Goal: Information Seeking & Learning: Learn about a topic

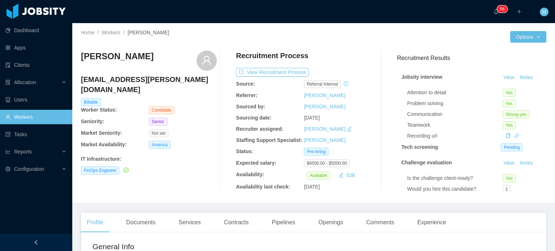
drag, startPoint x: 532, startPoint y: 133, endPoint x: 493, endPoint y: 120, distance: 41.6
click at [532, 133] on div "Jobsity interview View Notes Attention to detail Yes Problem solving Yes Commun…" at bounding box center [471, 150] width 149 height 170
click at [284, 73] on button "View Recruitment Process" at bounding box center [272, 72] width 73 height 9
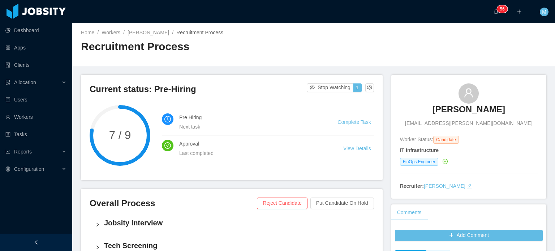
drag, startPoint x: 422, startPoint y: 112, endPoint x: 508, endPoint y: 114, distance: 86.1
click at [508, 114] on div "Matheus Santoro Matheus.santoro@outlook.com" at bounding box center [469, 106] width 138 height 44
copy h3 "Matheus Santoro"
click at [534, 111] on div "Matheus Santoro Matheus.santoro@outlook.com Worker Status: Candidate IT Infrast…" at bounding box center [469, 137] width 155 height 124
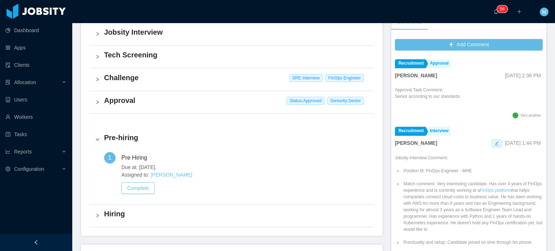
scroll to position [179, 0]
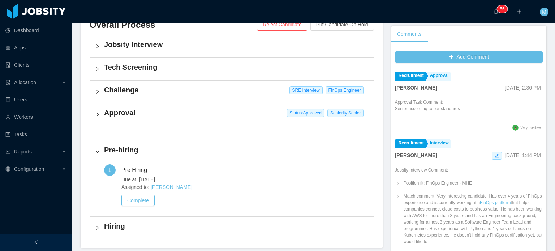
click at [103, 111] on div "Approval Status: Approved Seniority: Senior" at bounding box center [232, 114] width 285 height 22
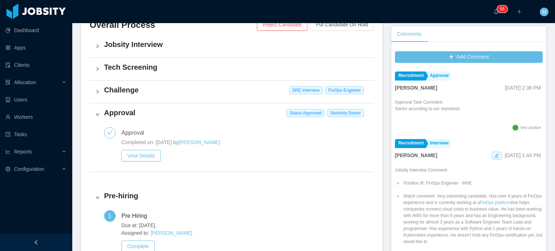
click at [102, 111] on div "Approval Status: Approved Seniority: Senior" at bounding box center [232, 114] width 285 height 22
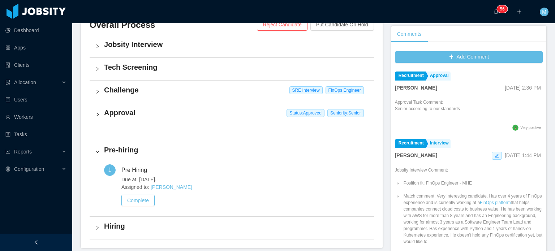
drag, startPoint x: 33, startPoint y: 204, endPoint x: 39, endPoint y: 205, distance: 6.2
click at [33, 204] on div "Dashboard Apps Clients Allocation Users Workers Tasks Reports Configuration" at bounding box center [36, 108] width 72 height 217
click at [7, 189] on div "Dashboard Apps Clients Allocation Users Workers Tasks Reports Configuration" at bounding box center [36, 108] width 72 height 217
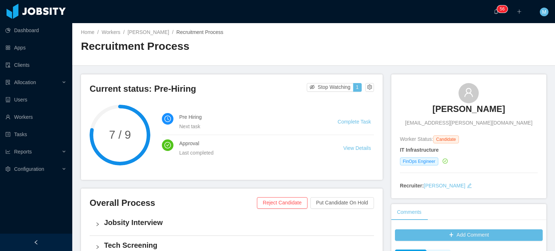
scroll to position [0, 0]
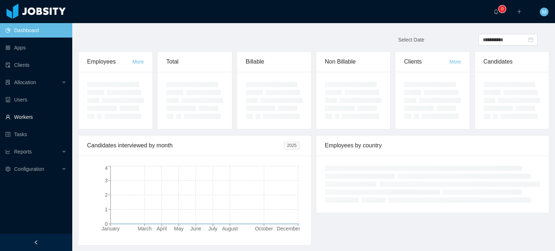
click at [37, 112] on link "Workers" at bounding box center [35, 117] width 61 height 14
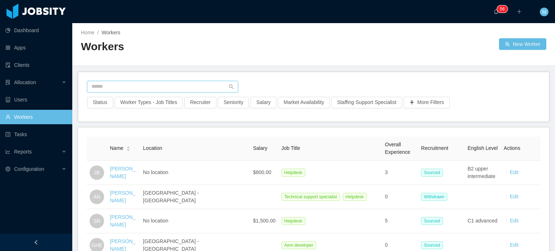
click at [160, 81] on input "text" at bounding box center [162, 87] width 151 height 12
paste input "**********"
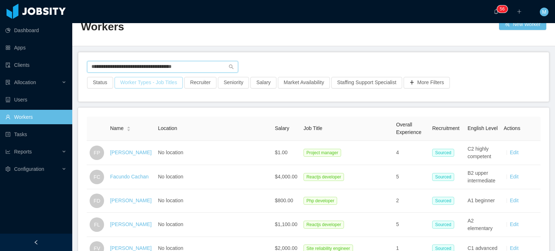
scroll to position [36, 0]
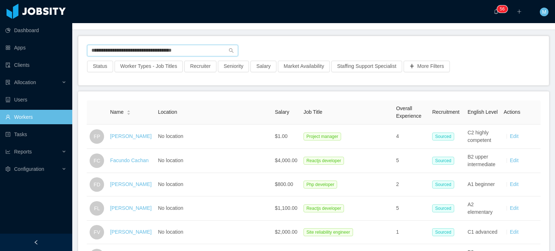
paste input "text"
type input "**********"
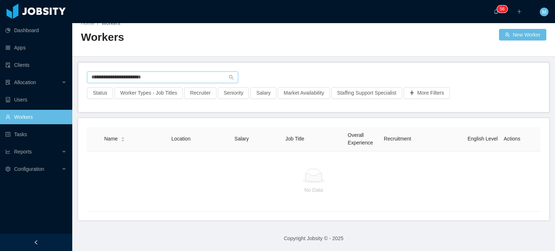
scroll to position [14, 0]
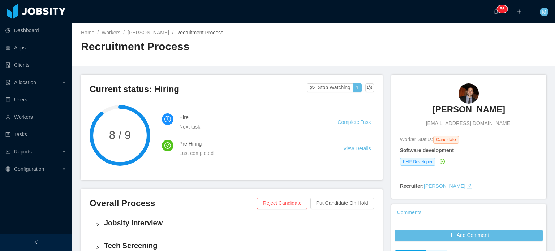
click at [465, 112] on h3 "Pedro Jordão" at bounding box center [469, 110] width 73 height 12
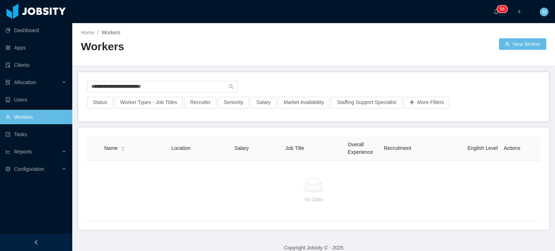
scroll to position [14, 0]
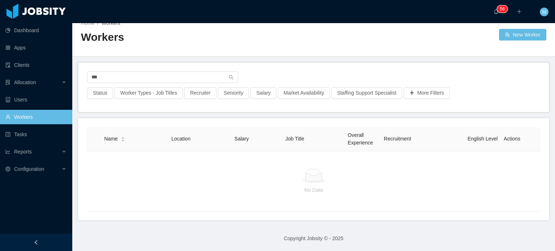
type input "**"
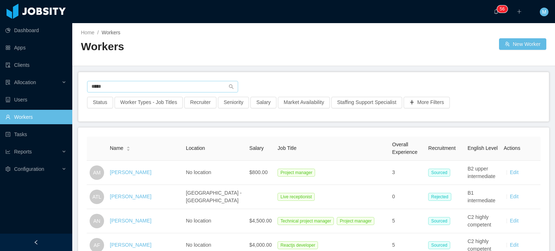
click at [149, 87] on input "*****" at bounding box center [162, 87] width 151 height 12
type input "**********"
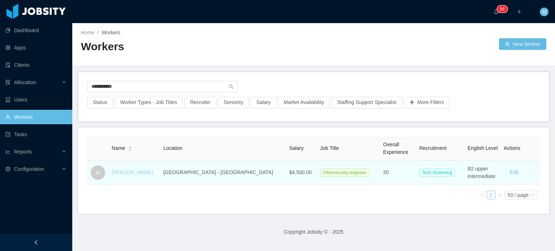
click at [147, 170] on link "Andre Inforzanto" at bounding box center [133, 173] width 42 height 6
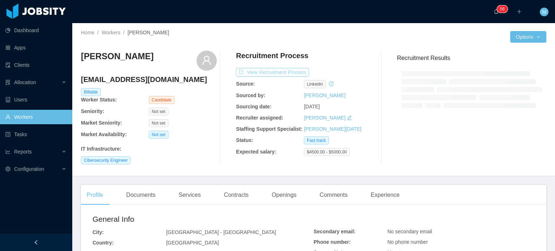
click at [267, 74] on button "View Recruitment Process" at bounding box center [272, 72] width 73 height 9
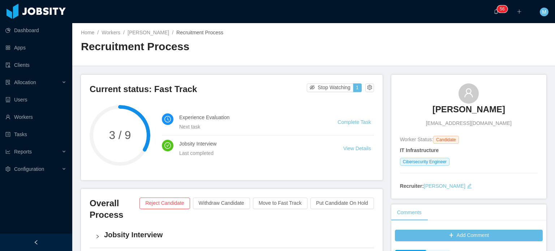
drag, startPoint x: 466, startPoint y: 110, endPoint x: 510, endPoint y: 109, distance: 43.8
click at [510, 109] on div "Andre Inforzanto andre.inforzato@gmail.com" at bounding box center [469, 106] width 138 height 44
copy h3 "[PERSON_NAME]"
click at [50, 203] on div "Dashboard Apps Clients Allocation Users Workers Tasks Reports Configuration" at bounding box center [36, 108] width 72 height 217
drag, startPoint x: 427, startPoint y: 125, endPoint x: 517, endPoint y: 126, distance: 89.3
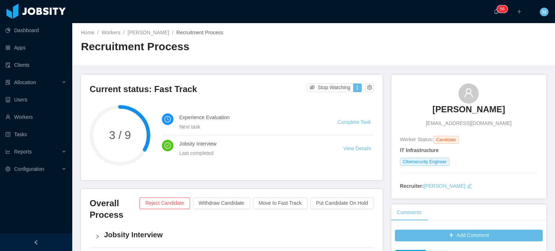
click at [517, 126] on div "Andre Inforzanto andre.inforzato@gmail.com" at bounding box center [469, 106] width 138 height 44
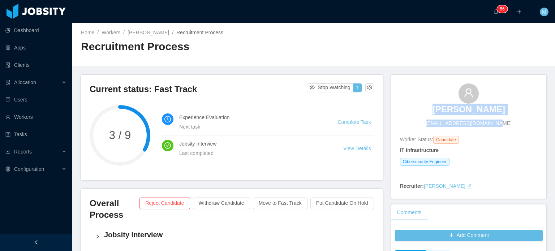
drag, startPoint x: 487, startPoint y: 125, endPoint x: 423, endPoint y: 122, distance: 64.1
click at [423, 122] on div "Andre Inforzanto andre.inforzato@gmail.com" at bounding box center [469, 106] width 138 height 44
click at [429, 122] on div "Andre Inforzanto andre.inforzato@gmail.com" at bounding box center [469, 106] width 138 height 44
drag, startPoint x: 434, startPoint y: 125, endPoint x: 495, endPoint y: 125, distance: 61.5
click at [495, 125] on div "Andre Inforzanto andre.inforzato@gmail.com" at bounding box center [469, 106] width 138 height 44
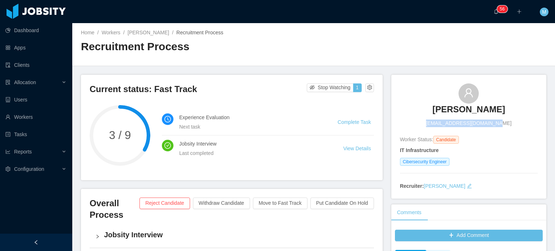
copy span "[EMAIL_ADDRESS][DOMAIN_NAME]"
click at [302, 120] on h4 "Experience Evaluation" at bounding box center [249, 118] width 141 height 8
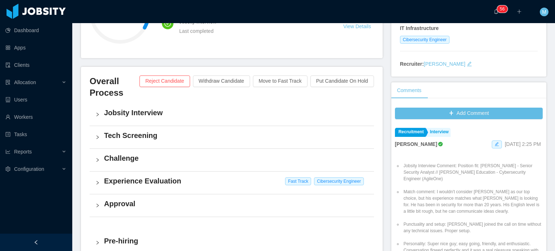
scroll to position [69, 0]
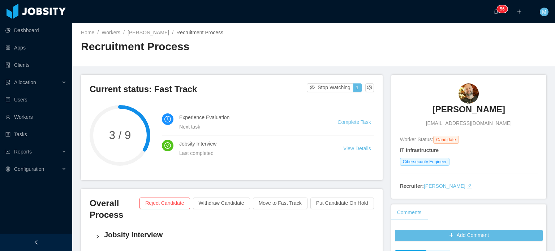
click at [453, 112] on h3 "[PERSON_NAME]" at bounding box center [469, 110] width 73 height 12
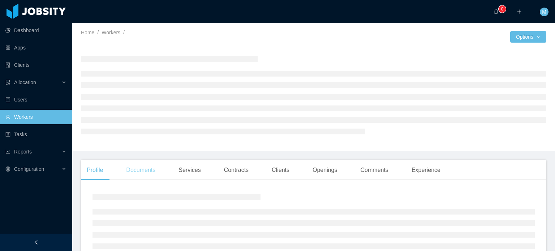
click at [152, 169] on div "Documents" at bounding box center [140, 170] width 41 height 20
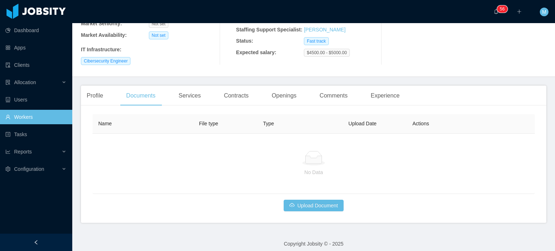
scroll to position [105, 0]
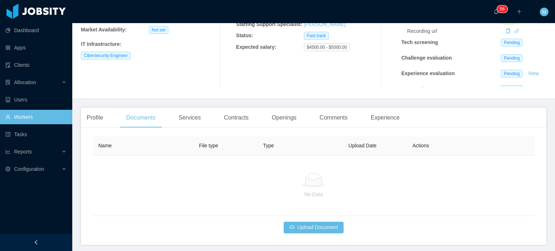
click at [102, 94] on div "Home / Workers / [PERSON_NAME] / Options Andre Inforzanto [EMAIL_ADDRESS][DOMAI…" at bounding box center [313, 8] width 483 height 181
click at [109, 121] on div "Profile Documents Services Contracts Openings Comments Experience" at bounding box center [243, 118] width 325 height 20
drag, startPoint x: 109, startPoint y: 121, endPoint x: 98, endPoint y: 116, distance: 11.8
click at [109, 121] on div "Profile Documents Services Contracts Openings Comments Experience" at bounding box center [243, 118] width 325 height 20
click at [98, 116] on div "Profile" at bounding box center [95, 118] width 28 height 20
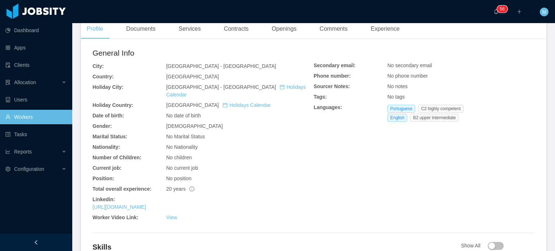
scroll to position [286, 0]
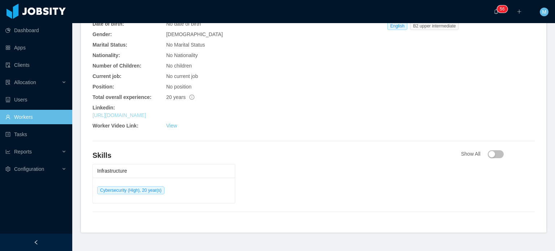
click at [146, 112] on link "https://www.linkedin.com/in/inforzato" at bounding box center [120, 115] width 54 height 6
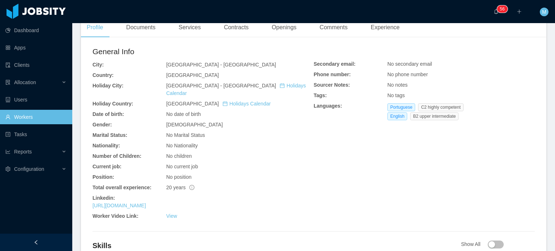
scroll to position [0, 0]
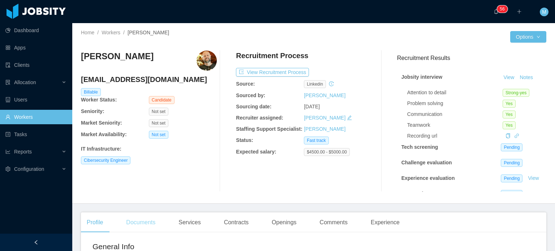
click at [141, 226] on div "Documents" at bounding box center [140, 223] width 41 height 20
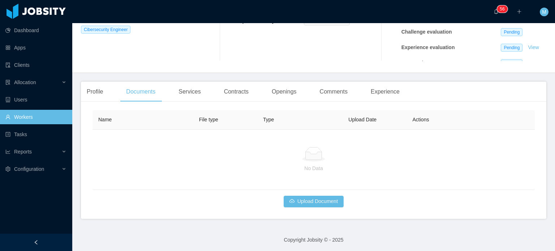
scroll to position [132, 0]
click at [336, 198] on button "Upload Document" at bounding box center [314, 201] width 60 height 12
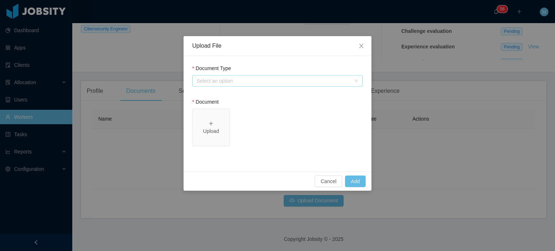
click at [273, 82] on div "Select an option" at bounding box center [274, 80] width 154 height 7
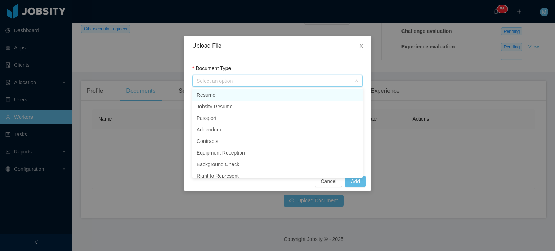
click at [263, 91] on li "Resume" at bounding box center [277, 95] width 171 height 12
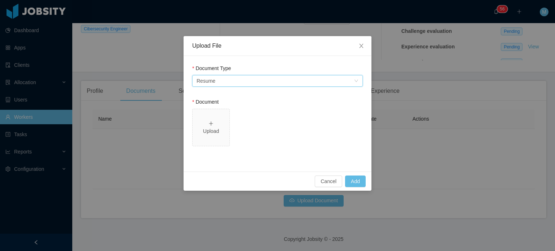
click at [247, 82] on div "Select an option Resume" at bounding box center [275, 81] width 157 height 11
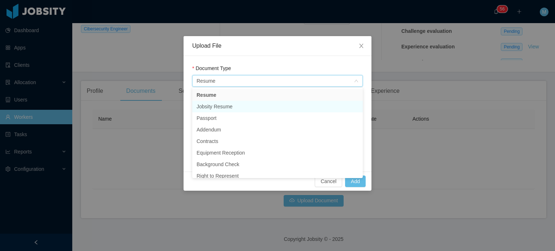
click at [238, 104] on li "Jobsity Resume" at bounding box center [277, 107] width 171 height 12
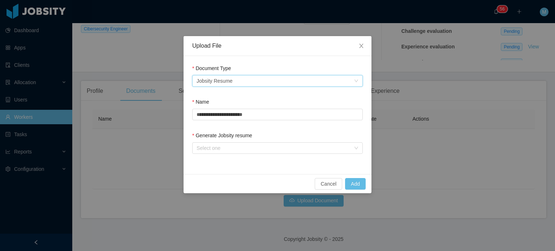
click at [238, 89] on div "Document Type Select an option Jobsity Resume" at bounding box center [277, 77] width 171 height 25
click at [247, 81] on div "Select an option Jobsity Resume" at bounding box center [275, 81] width 157 height 11
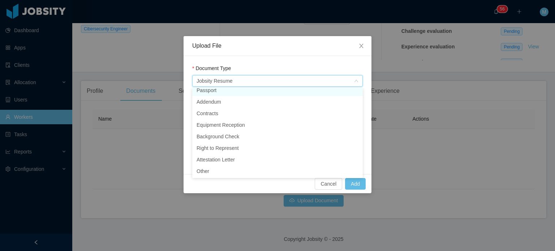
scroll to position [25, 0]
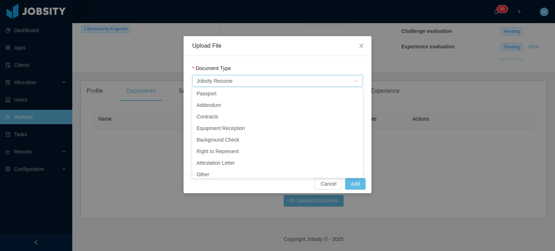
click at [317, 58] on div "**********" at bounding box center [278, 115] width 188 height 118
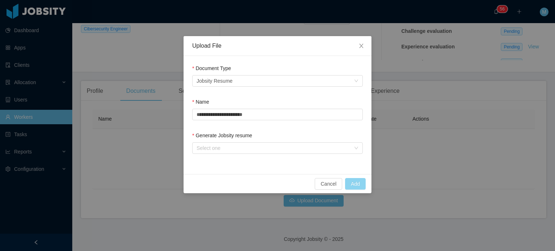
click at [355, 183] on button "Add" at bounding box center [355, 184] width 21 height 12
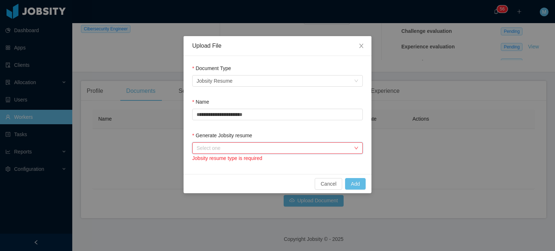
click at [343, 153] on div "Select one" at bounding box center [277, 148] width 171 height 12
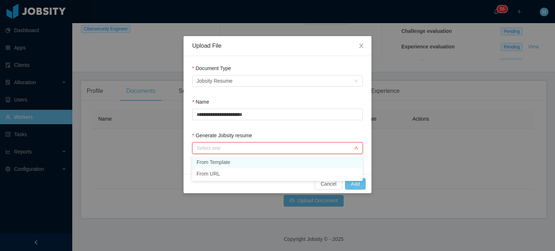
click at [338, 162] on li "From Template" at bounding box center [277, 163] width 171 height 12
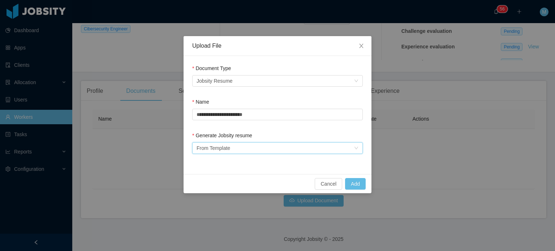
click at [366, 183] on div "Cancel Add" at bounding box center [278, 183] width 188 height 19
click at [357, 183] on button "Add" at bounding box center [355, 184] width 21 height 12
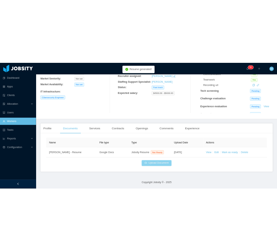
scroll to position [91, 0]
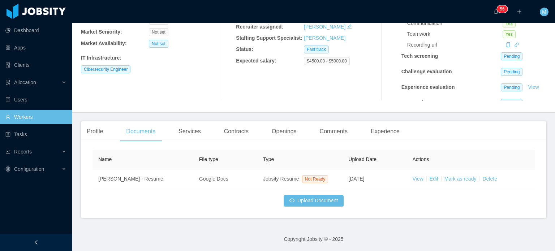
drag, startPoint x: 394, startPoint y: 209, endPoint x: 406, endPoint y: 204, distance: 13.4
click at [394, 209] on div "Name File type Type Upload Date Actions Andre Inforzanto - Resume Google Docs J…" at bounding box center [314, 182] width 466 height 71
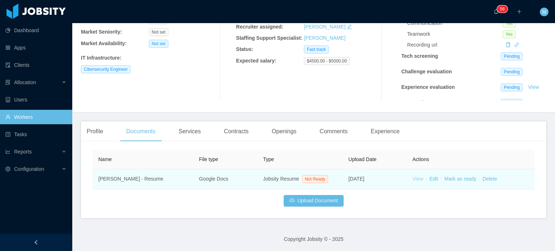
click at [418, 179] on link "View" at bounding box center [418, 179] width 11 height 6
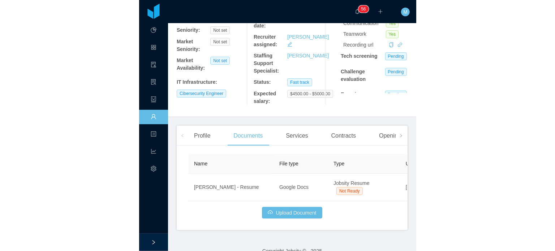
scroll to position [0, 0]
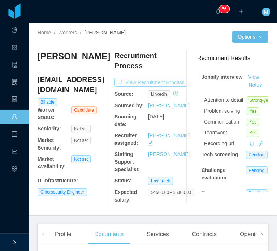
click at [166, 84] on button "View Recruitment Process" at bounding box center [151, 82] width 73 height 9
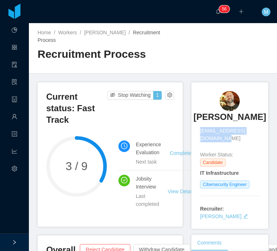
drag, startPoint x: 195, startPoint y: 142, endPoint x: 257, endPoint y: 144, distance: 62.6
click at [257, 144] on div "Andre Inforzanto andre.inforzato@gmail.com Worker Status: Candidate IT Infrastr…" at bounding box center [230, 155] width 77 height 147
copy span "andre.inforzato@gmail.com"
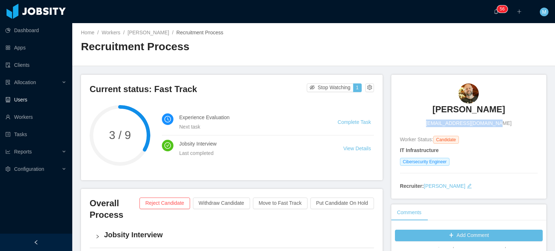
scroll to position [276, 0]
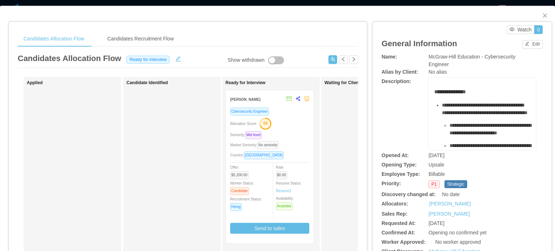
click at [292, 138] on div "Seniority: Mid level" at bounding box center [269, 135] width 79 height 8
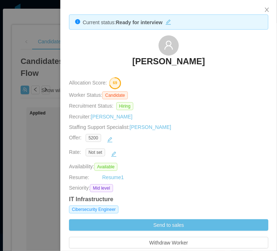
click at [42, 46] on div at bounding box center [138, 125] width 277 height 251
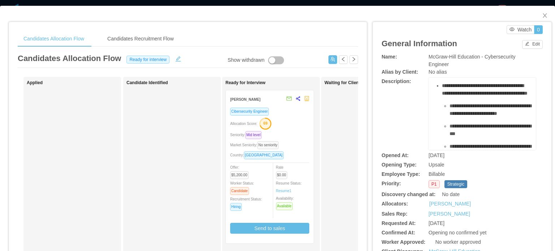
scroll to position [36, 0]
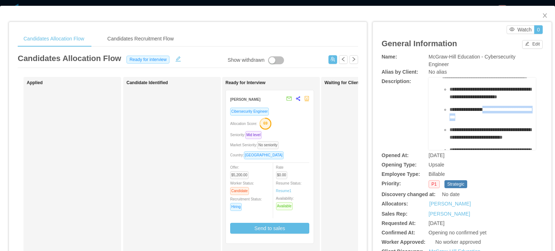
click at [492, 121] on div "**********" at bounding box center [490, 113] width 81 height 15
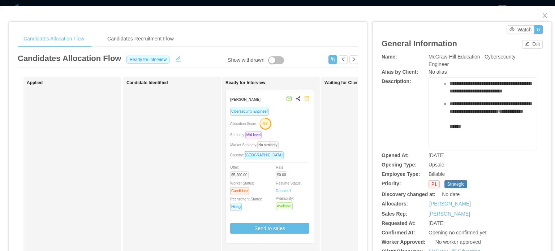
scroll to position [72, 0]
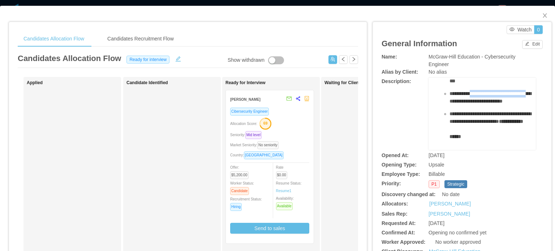
drag, startPoint x: 468, startPoint y: 111, endPoint x: 475, endPoint y: 119, distance: 10.5
click at [474, 104] on span "**********" at bounding box center [491, 97] width 82 height 13
click at [475, 104] on span "**********" at bounding box center [491, 97] width 82 height 13
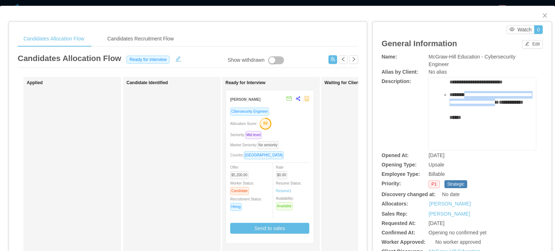
drag, startPoint x: 470, startPoint y: 106, endPoint x: 498, endPoint y: 120, distance: 31.1
click at [498, 120] on div "**********" at bounding box center [490, 114] width 81 height 46
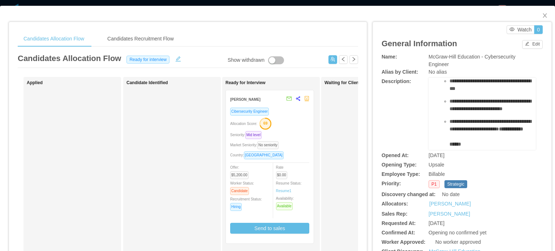
scroll to position [0, 0]
click at [154, 46] on div "Candidates Recruitment Flow" at bounding box center [141, 39] width 78 height 16
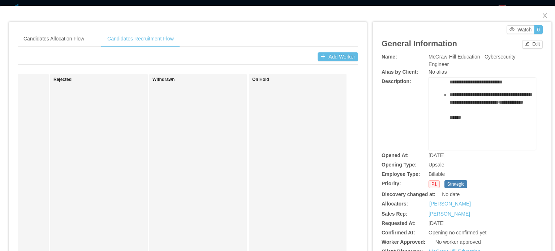
scroll to position [55, 0]
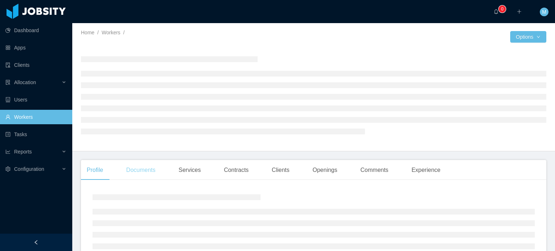
click at [150, 173] on div "Documents" at bounding box center [140, 170] width 41 height 20
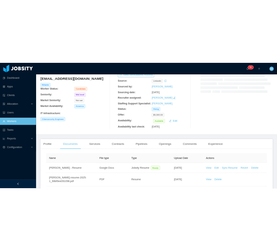
scroll to position [134, 0]
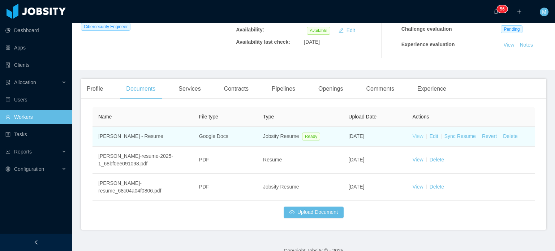
click at [417, 135] on link "View" at bounding box center [418, 136] width 11 height 6
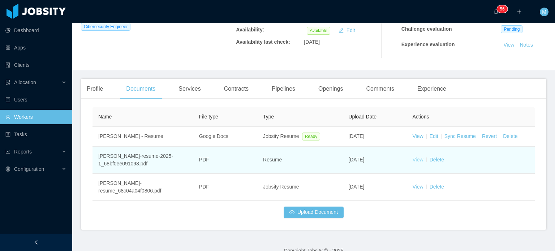
click at [413, 158] on link "View" at bounding box center [418, 160] width 11 height 6
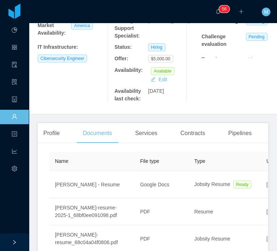
scroll to position [156, 0]
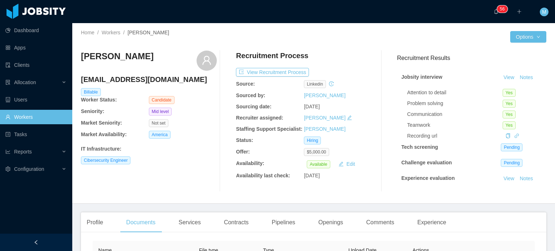
scroll to position [134, 0]
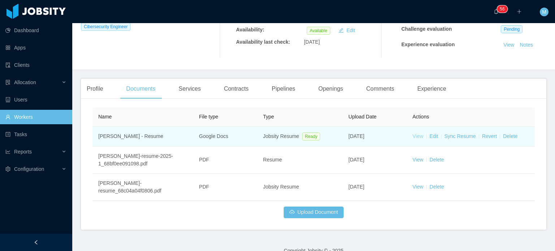
click at [417, 137] on link "View" at bounding box center [418, 136] width 11 height 6
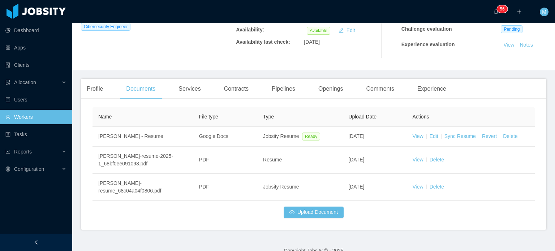
click at [506, 211] on div "Name File type Type Upload Date Actions Francisco Capozzolo - Resume Google Doc…" at bounding box center [314, 162] width 443 height 111
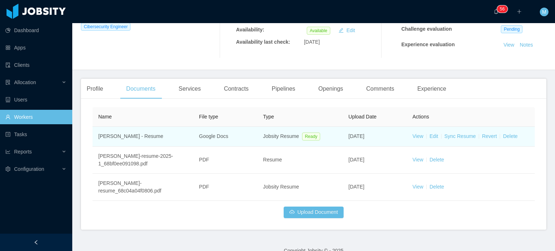
scroll to position [0, 0]
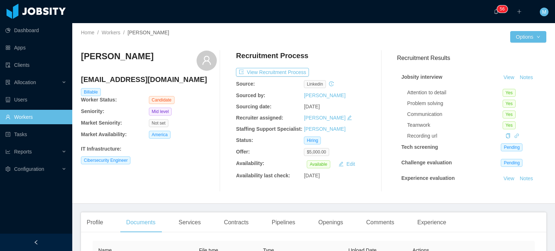
click at [24, 213] on div "Dashboard Apps Clients Allocation Users Workers Tasks Reports Configuration" at bounding box center [36, 108] width 72 height 217
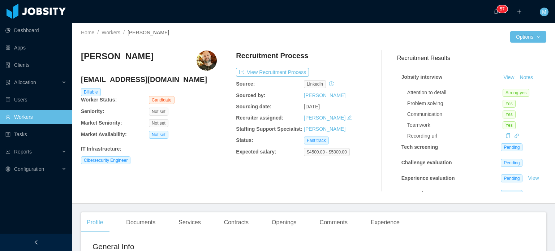
click at [55, 193] on div "Dashboard Apps Clients Allocation Users Workers Tasks Reports Configuration" at bounding box center [36, 108] width 72 height 217
click at [263, 118] on b "Recruiter assigned:" at bounding box center [259, 118] width 47 height 6
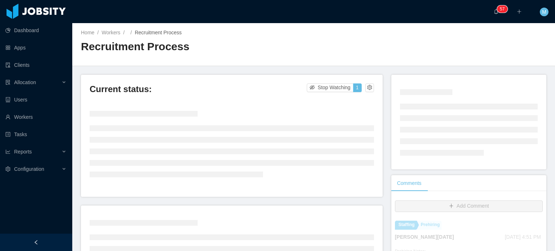
click at [357, 172] on ul at bounding box center [232, 151] width 285 height 52
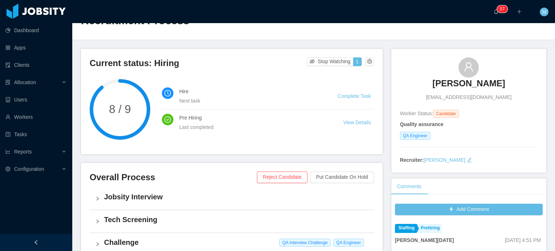
scroll to position [10, 0]
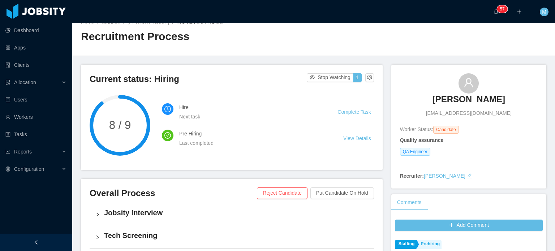
click at [456, 111] on span "[EMAIL_ADDRESS][DOMAIN_NAME]" at bounding box center [469, 114] width 86 height 8
click at [463, 97] on h3 "[PERSON_NAME]" at bounding box center [469, 100] width 73 height 12
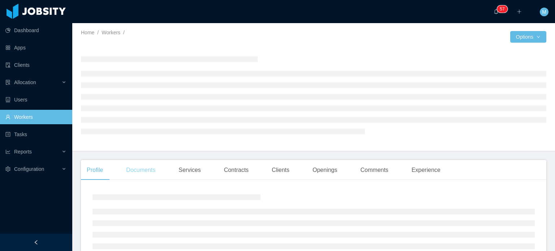
click at [137, 177] on div "Documents" at bounding box center [140, 170] width 41 height 20
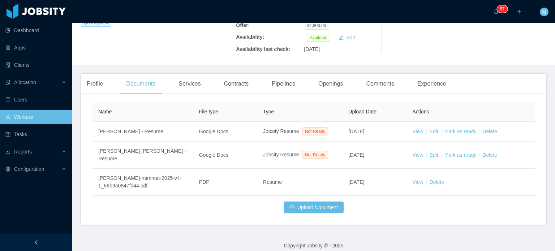
scroll to position [137, 0]
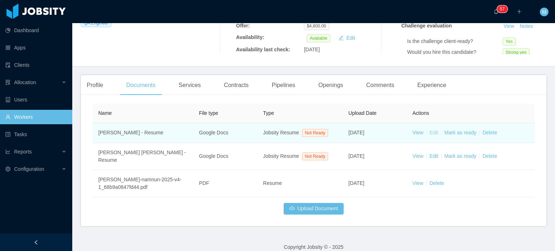
click at [430, 135] on link "Edit" at bounding box center [434, 133] width 9 height 6
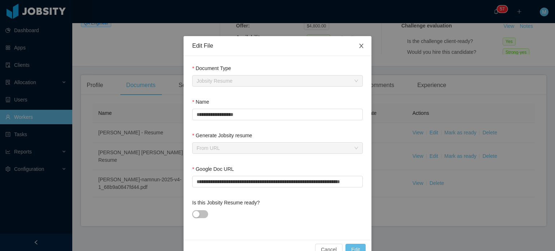
click at [353, 55] on span "Close" at bounding box center [362, 46] width 20 height 20
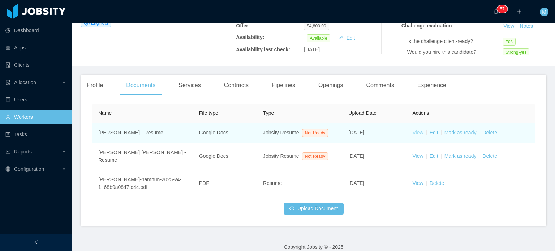
click at [414, 133] on link "View" at bounding box center [418, 133] width 11 height 6
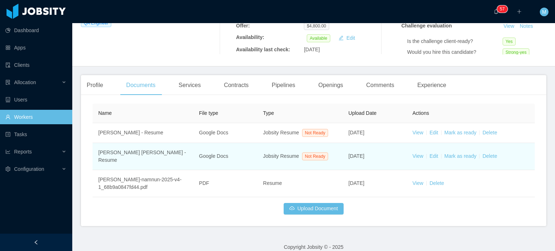
click at [521, 150] on td "View Edit [PERSON_NAME] as ready Delete" at bounding box center [471, 156] width 128 height 27
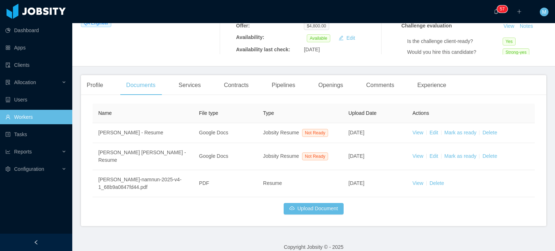
drag, startPoint x: 521, startPoint y: 150, endPoint x: 450, endPoint y: 94, distance: 90.6
click at [450, 94] on div "Profile Documents Services Contracts Pipelines Openings Comments Experience Gen…" at bounding box center [314, 150] width 466 height 151
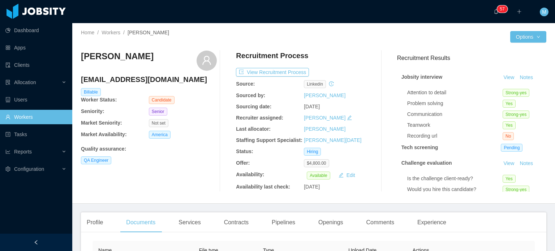
click at [408, 38] on div at bounding box center [412, 37] width 197 height 12
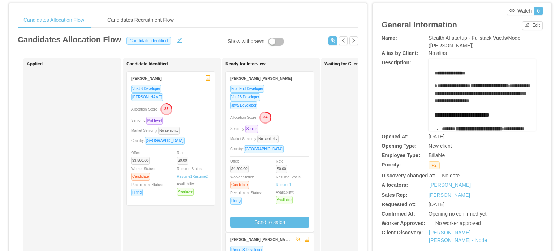
scroll to position [36, 0]
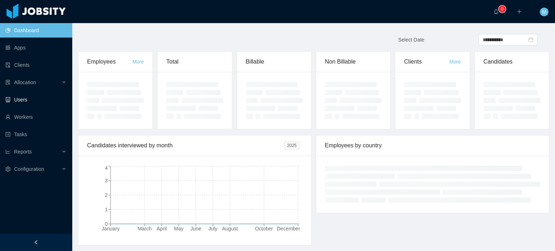
click at [26, 95] on link "Users" at bounding box center [35, 100] width 61 height 14
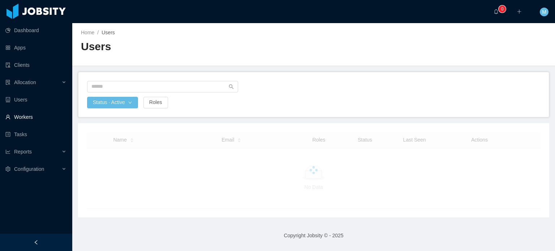
click at [26, 110] on link "Workers" at bounding box center [35, 117] width 61 height 14
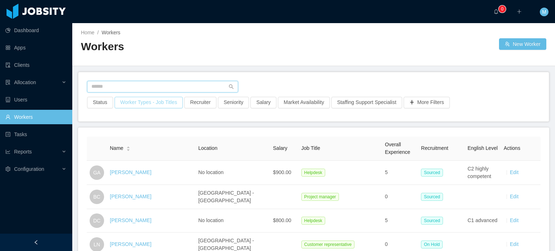
click at [139, 81] on input "text" at bounding box center [162, 87] width 151 height 12
paste input "**********"
type input "**********"
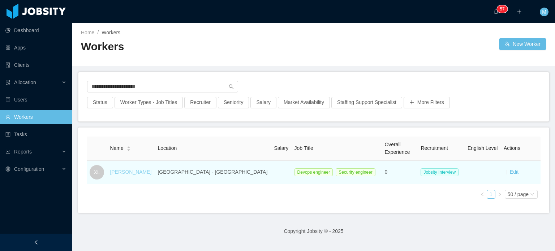
click at [145, 170] on link "Xavier Lombeida" at bounding box center [131, 172] width 42 height 6
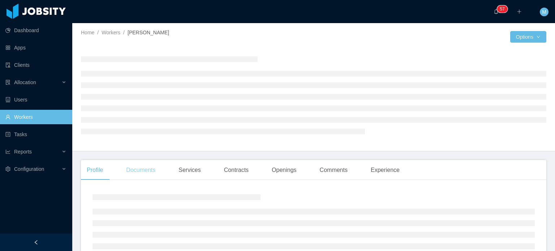
click at [161, 170] on div "Documents" at bounding box center [140, 170] width 41 height 20
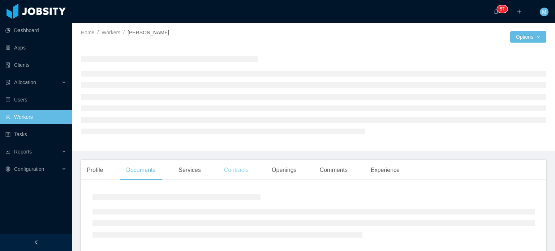
scroll to position [37, 0]
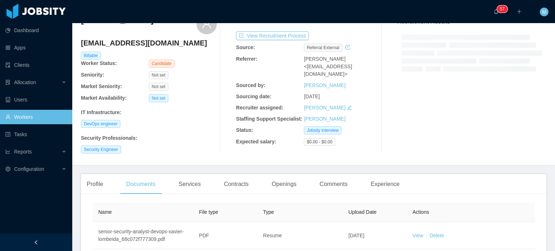
drag, startPoint x: 410, startPoint y: 186, endPoint x: 414, endPoint y: 194, distance: 9.9
click at [412, 188] on div "Profile Documents Services Contracts Openings Comments Experience" at bounding box center [314, 184] width 466 height 20
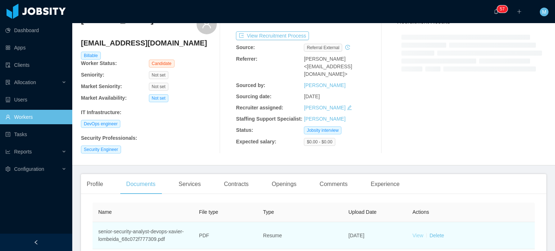
click at [415, 238] on link "View" at bounding box center [418, 236] width 11 height 6
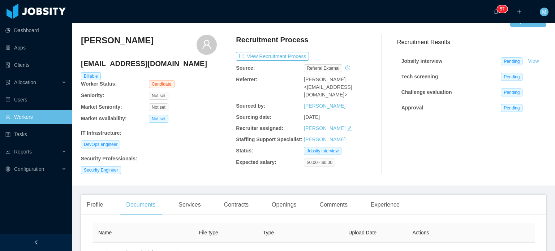
scroll to position [0, 0]
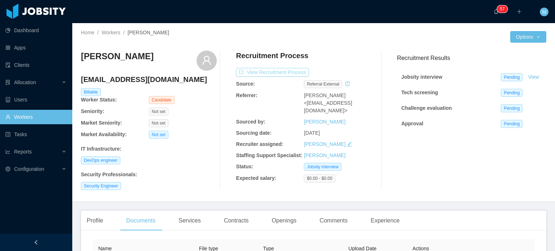
click at [294, 74] on button "View Recruitment Process" at bounding box center [272, 72] width 73 height 9
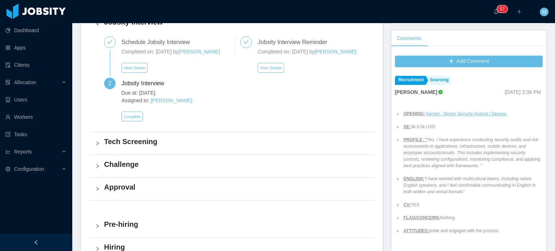
scroll to position [217, 0]
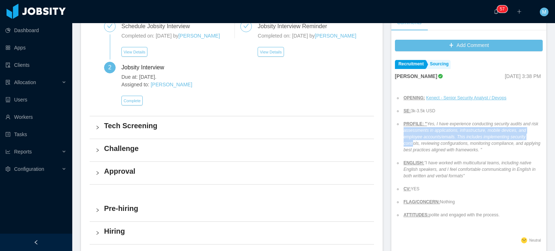
drag, startPoint x: 401, startPoint y: 132, endPoint x: 514, endPoint y: 139, distance: 113.7
click at [514, 139] on em "Yes, I have experience conducting security audits and risk assessments in appli…" at bounding box center [472, 137] width 137 height 31
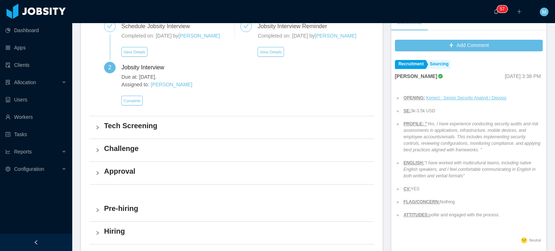
click at [521, 139] on em "Yes, I have experience conducting security audits and risk assessments in appli…" at bounding box center [472, 137] width 137 height 31
drag, startPoint x: 435, startPoint y: 144, endPoint x: 443, endPoint y: 147, distance: 8.5
click at [440, 147] on li "PROFILE: " Yes, I have experience conducting security audits and risk assessmen…" at bounding box center [472, 137] width 141 height 33
click at [443, 147] on em "Yes, I have experience conducting security audits and risk assessments in appli…" at bounding box center [472, 137] width 137 height 31
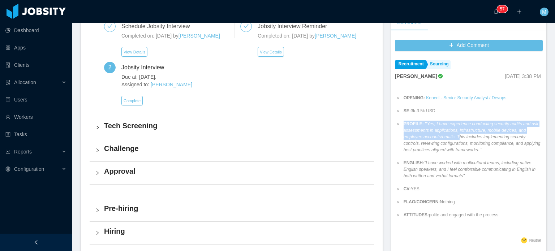
drag, startPoint x: 434, startPoint y: 138, endPoint x: 460, endPoint y: 156, distance: 31.7
click at [460, 156] on ul "OPENING: Kenect - Senior Security Analyst / Devops SE: 3k-3.5k USD PROFILE: " Y…" at bounding box center [469, 156] width 148 height 137
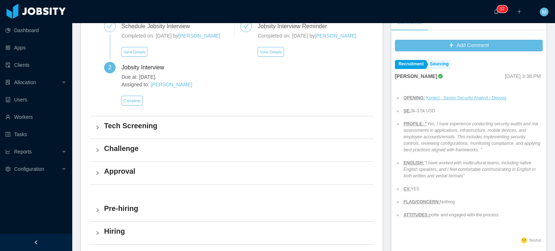
click at [466, 175] on ul "OPENING: Kenect - Senior Security Analyst / Devops SE: 3k-3.5k USD PROFILE: " Y…" at bounding box center [469, 156] width 148 height 137
click at [467, 175] on li "ENGLISH: "I have worked with multicultural teams, including native English spea…" at bounding box center [472, 170] width 141 height 20
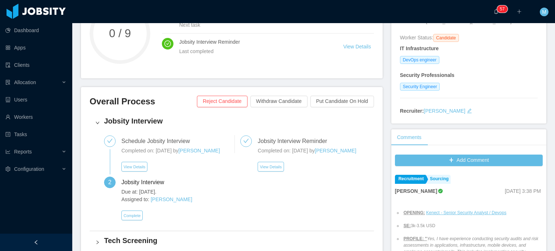
scroll to position [0, 0]
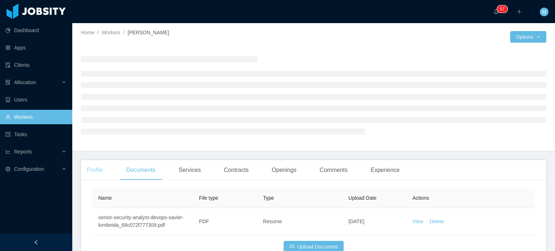
click at [105, 170] on div "Profile" at bounding box center [95, 170] width 28 height 20
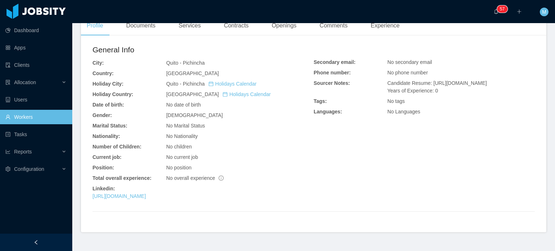
scroll to position [210, 0]
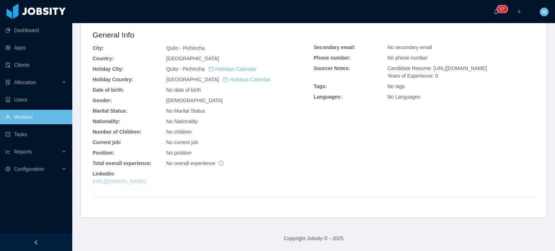
click at [146, 179] on link "https://www.linkedin.com/in/xavier-lombeida-devops" at bounding box center [120, 182] width 54 height 6
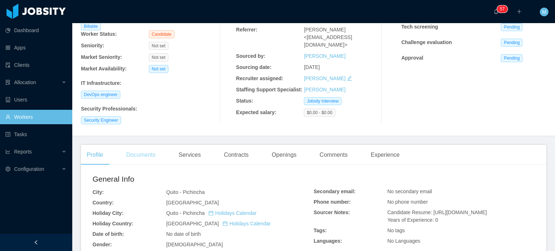
click at [144, 161] on div "Documents" at bounding box center [140, 155] width 41 height 20
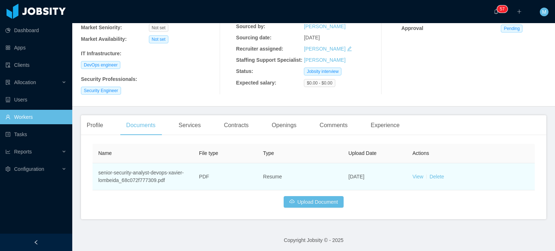
scroll to position [98, 0]
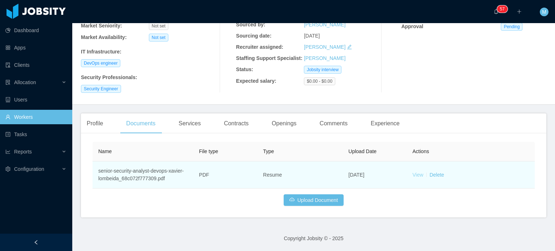
click at [413, 178] on link "View" at bounding box center [418, 175] width 11 height 6
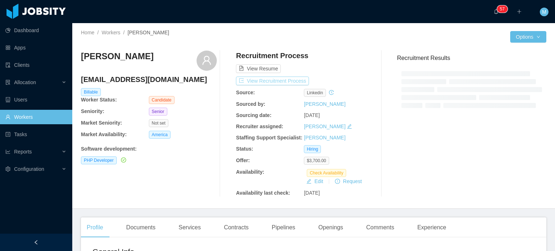
click at [281, 82] on button "View Recruitment Process" at bounding box center [272, 81] width 73 height 9
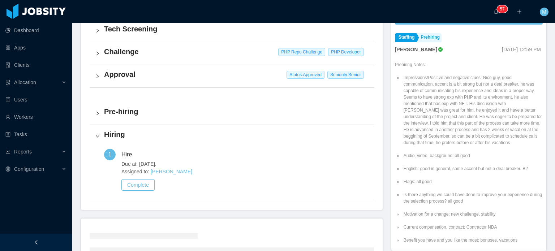
scroll to position [200, 0]
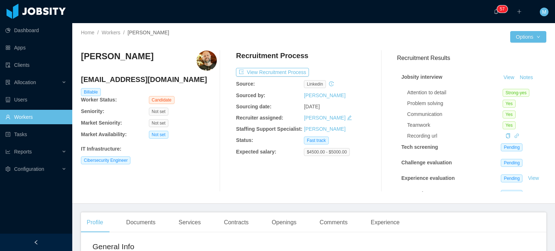
click at [14, 210] on div "Dashboard Apps Clients Allocation Users Workers Tasks Reports Configuration" at bounding box center [36, 108] width 72 height 217
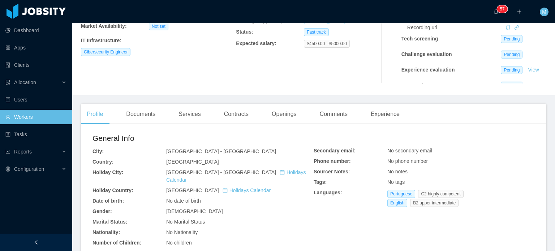
click at [152, 123] on div "Documents" at bounding box center [140, 114] width 41 height 20
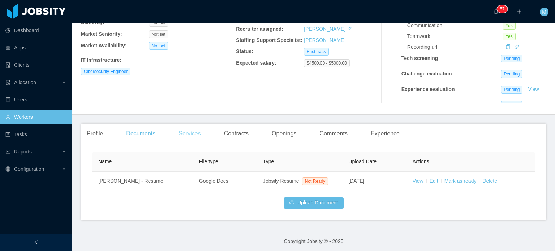
scroll to position [91, 0]
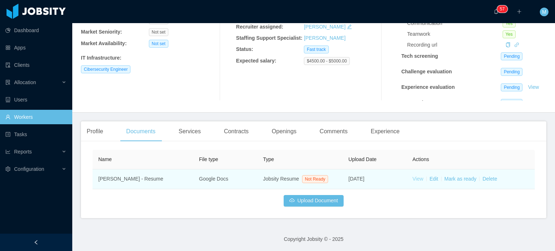
click at [416, 180] on link "View" at bounding box center [418, 179] width 11 height 6
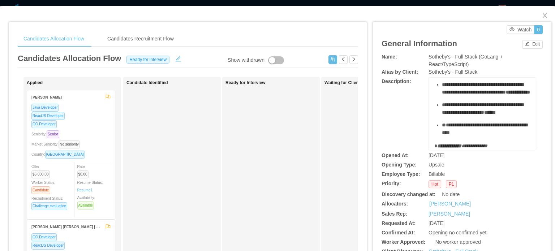
scroll to position [138, 0]
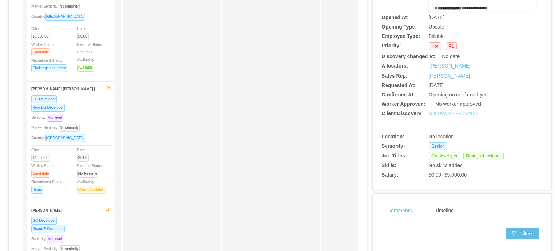
click at [460, 115] on link "Sotheby's - Full Stack" at bounding box center [453, 114] width 49 height 6
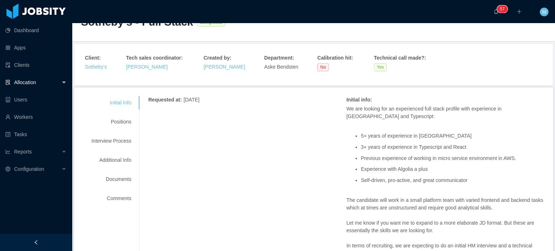
scroll to position [25, 0]
